Goal: Contribute content

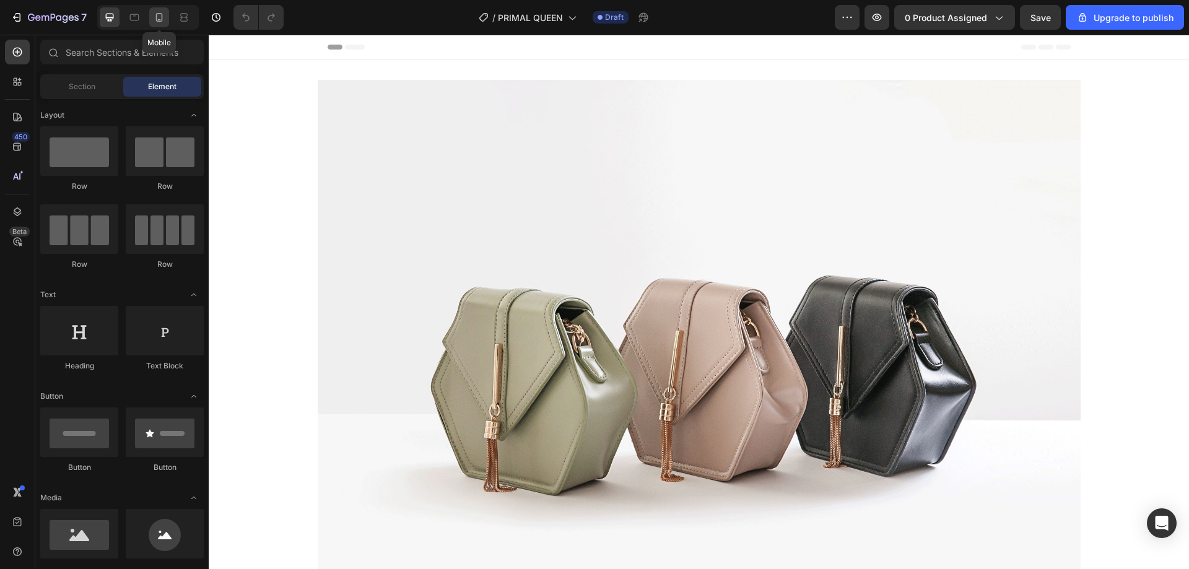
click at [160, 22] on icon at bounding box center [159, 17] width 7 height 9
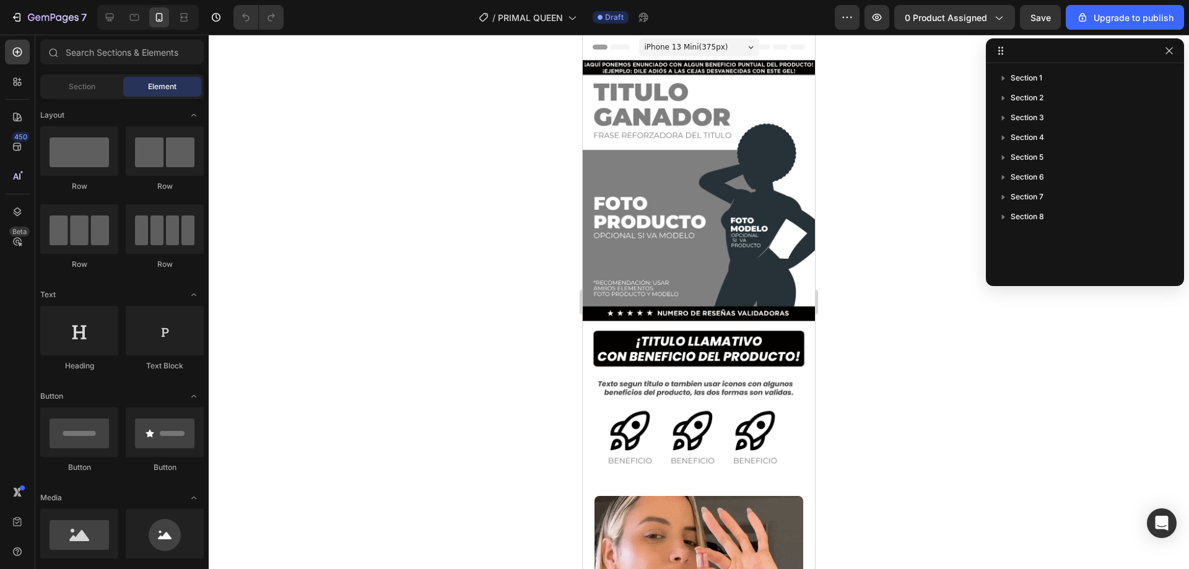
click at [941, 167] on div at bounding box center [699, 302] width 981 height 535
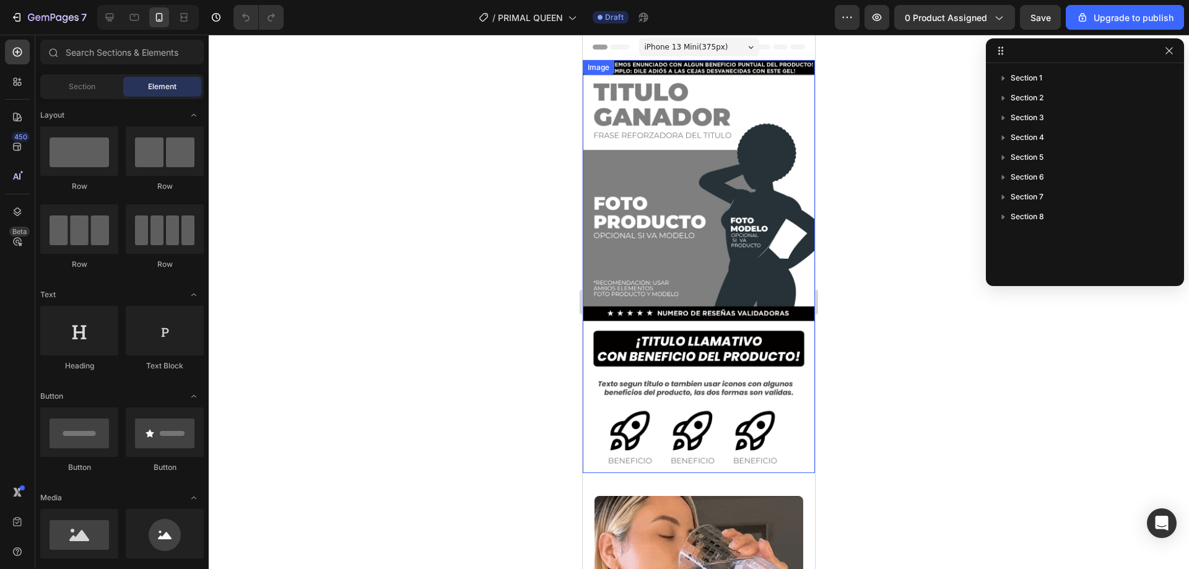
click at [506, 165] on div at bounding box center [699, 302] width 981 height 535
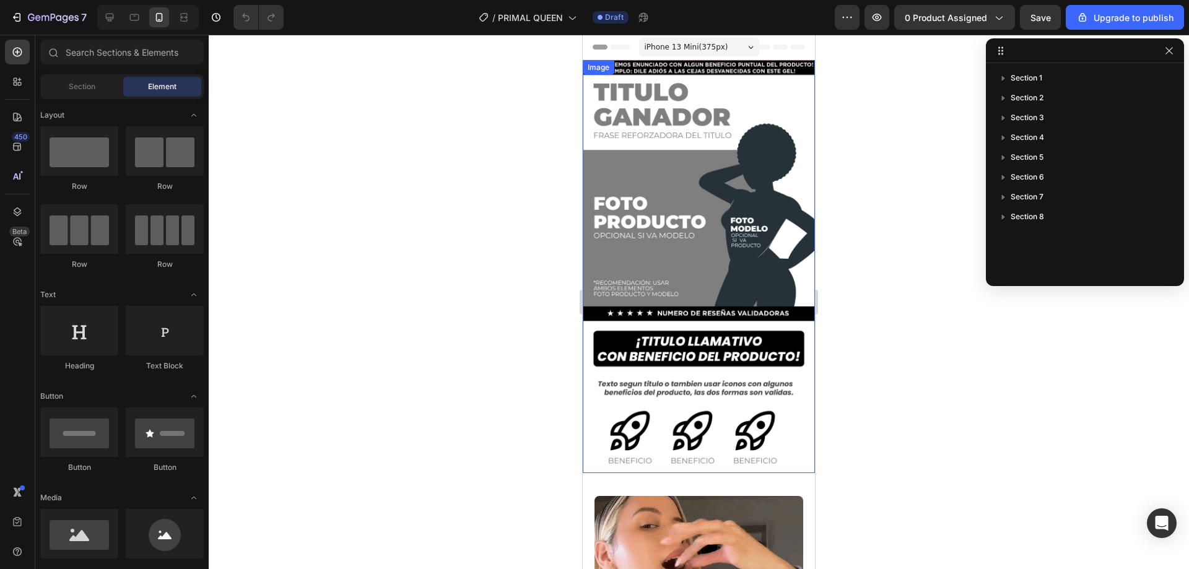
click at [667, 136] on img at bounding box center [699, 266] width 232 height 413
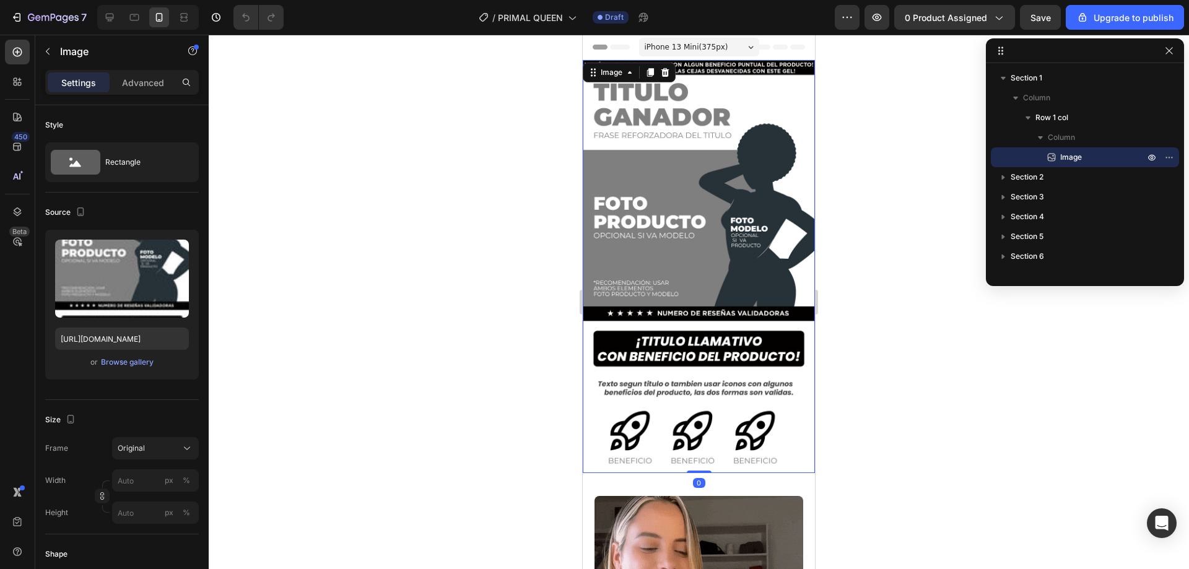
click at [486, 180] on div at bounding box center [699, 302] width 981 height 535
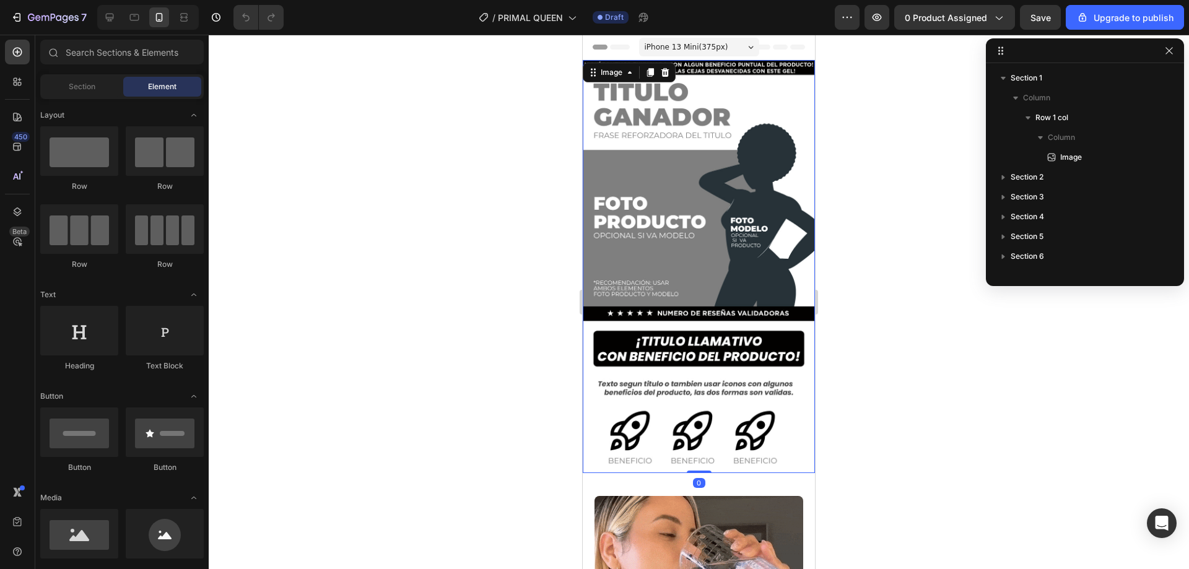
click at [663, 125] on img at bounding box center [699, 266] width 232 height 413
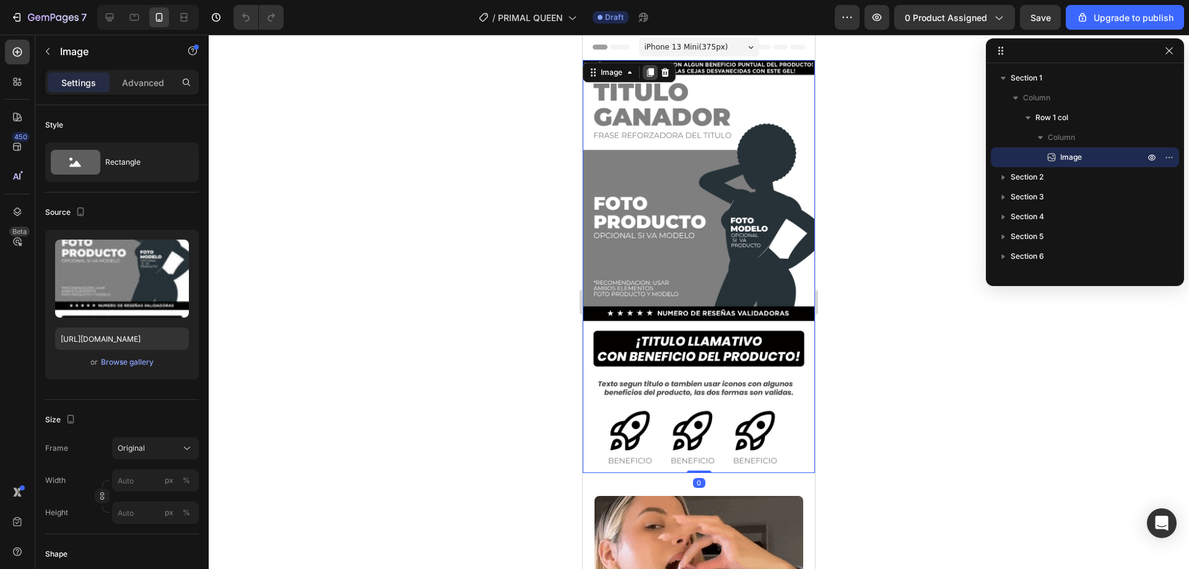
click at [652, 71] on icon at bounding box center [650, 72] width 7 height 9
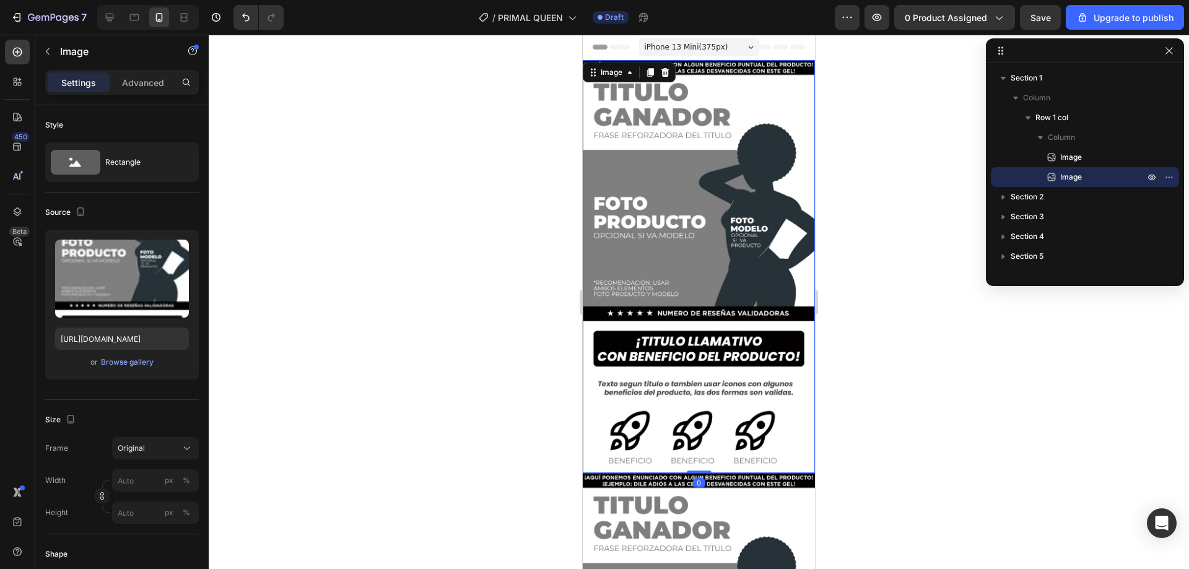
click at [592, 187] on img at bounding box center [699, 266] width 232 height 413
click at [486, 177] on div at bounding box center [699, 302] width 981 height 535
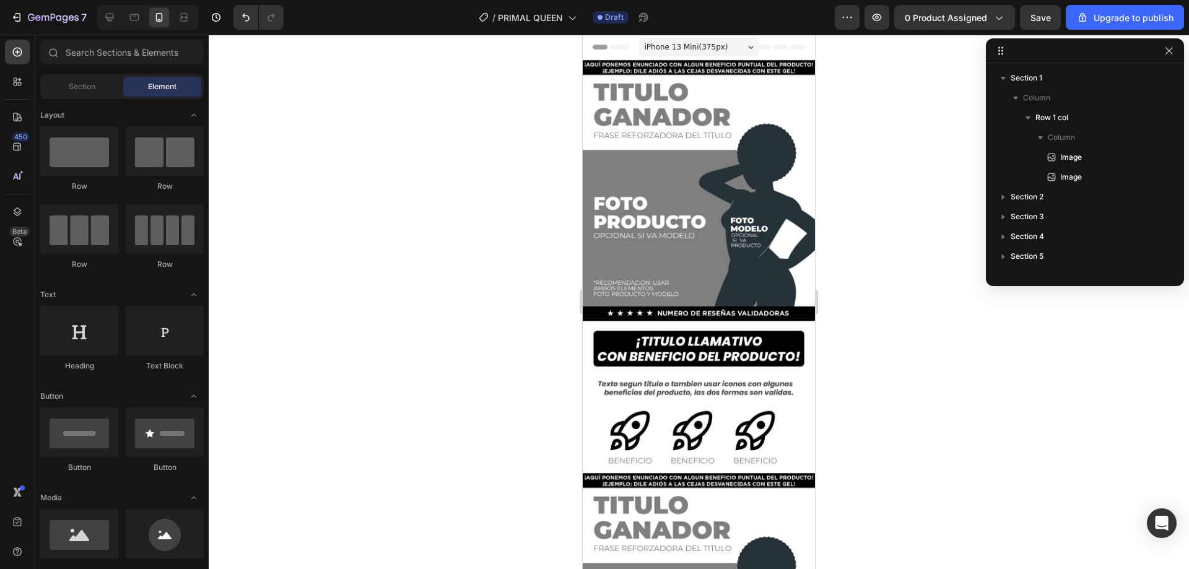
click at [668, 149] on img at bounding box center [699, 266] width 232 height 413
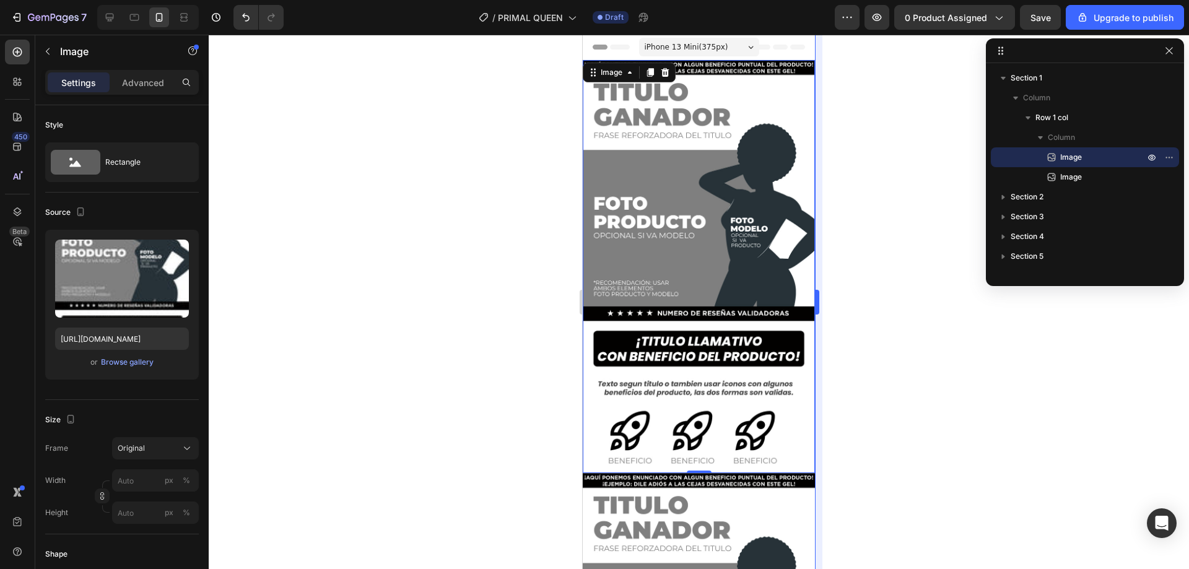
drag, startPoint x: 895, startPoint y: 152, endPoint x: 818, endPoint y: 154, distance: 77.5
click at [891, 152] on div at bounding box center [699, 302] width 981 height 535
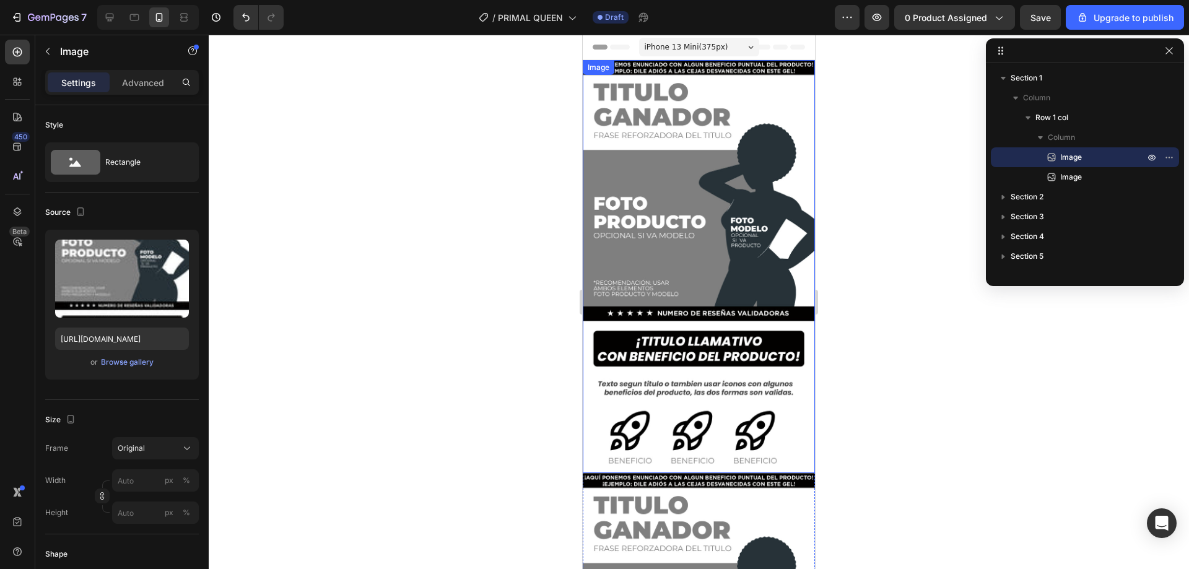
click at [732, 154] on img at bounding box center [699, 266] width 232 height 413
click at [952, 212] on div at bounding box center [699, 302] width 981 height 535
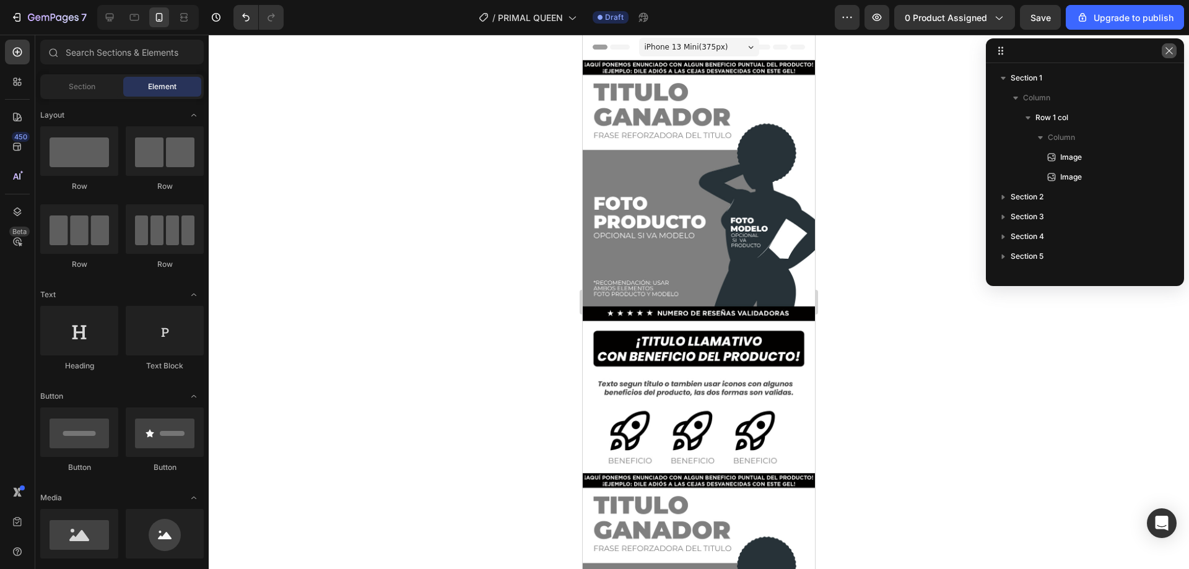
click at [1175, 54] on button "button" at bounding box center [1169, 50] width 15 height 15
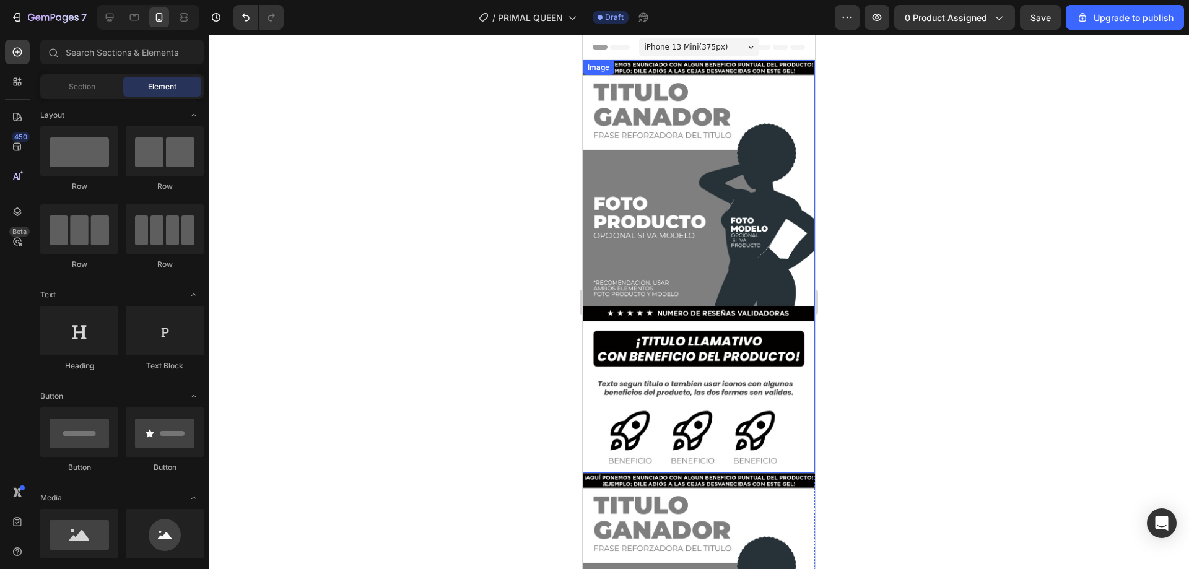
click at [696, 219] on img at bounding box center [699, 266] width 232 height 413
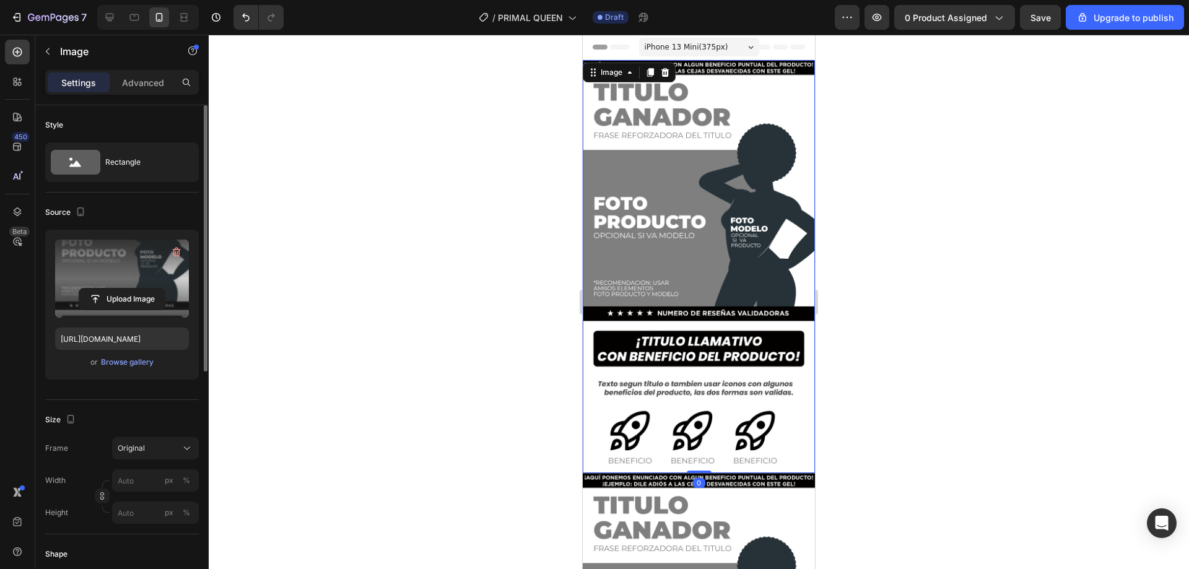
click at [134, 268] on label at bounding box center [122, 279] width 134 height 78
click at [134, 289] on input "file" at bounding box center [121, 299] width 85 height 21
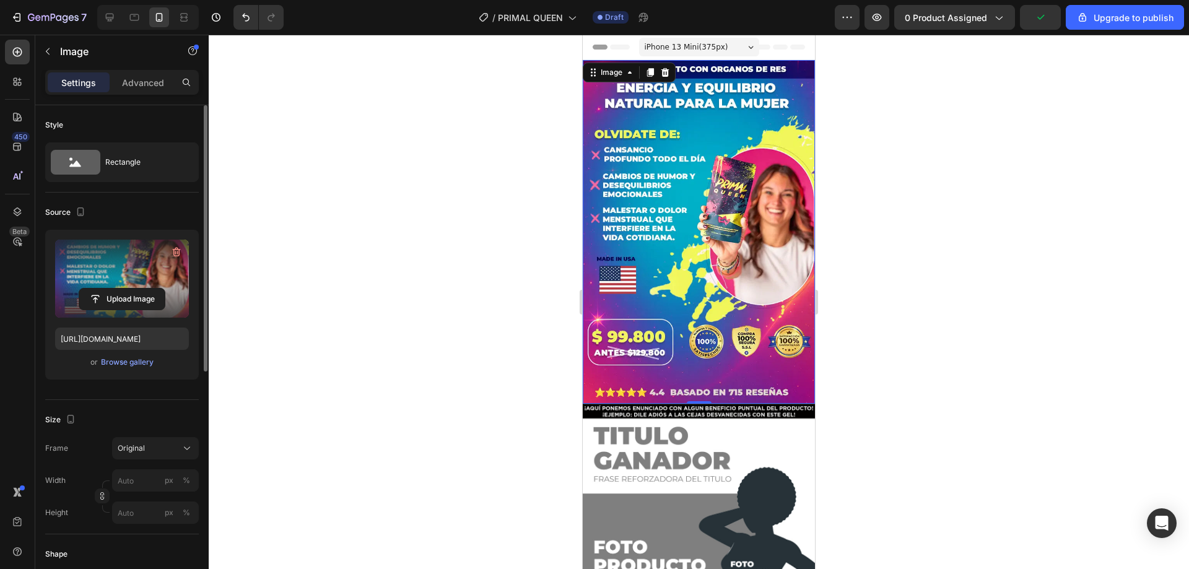
click at [121, 257] on label at bounding box center [122, 279] width 134 height 78
click at [121, 289] on input "file" at bounding box center [121, 299] width 85 height 21
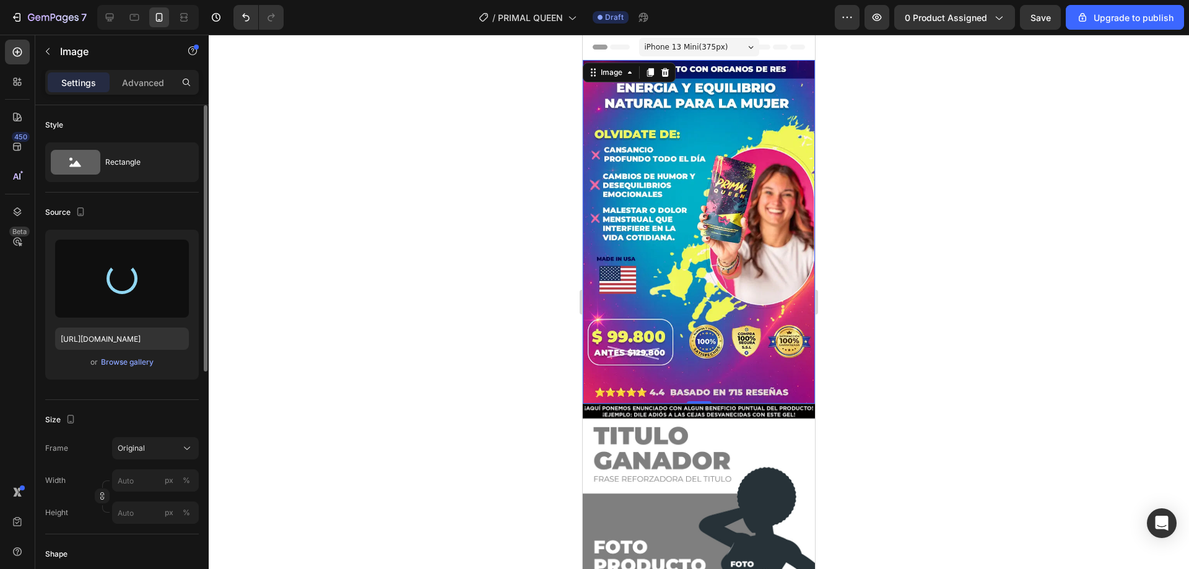
type input "[URL][DOMAIN_NAME]"
